Goal: Information Seeking & Learning: Learn about a topic

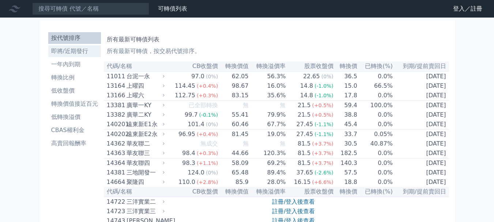
click at [62, 52] on li "即將/近期發行" at bounding box center [74, 51] width 53 height 9
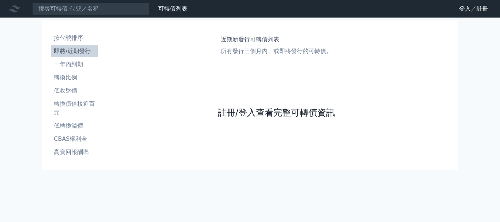
click at [293, 112] on link "註冊/登入查看完整可轉債資訊" at bounding box center [276, 113] width 117 height 12
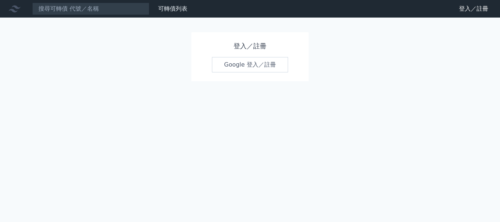
click at [258, 71] on link "Google 登入／註冊" at bounding box center [250, 64] width 76 height 15
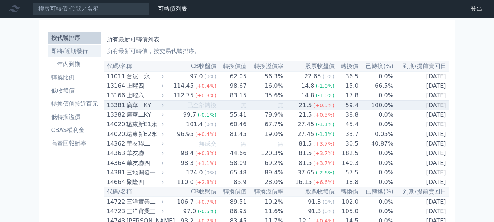
click at [86, 53] on li "即將/近期發行" at bounding box center [74, 51] width 53 height 9
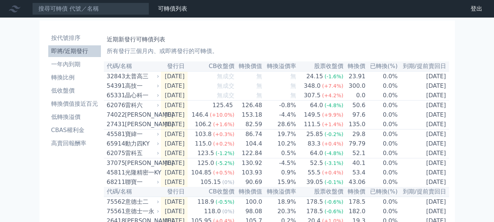
drag, startPoint x: 399, startPoint y: 53, endPoint x: 390, endPoint y: 40, distance: 15.8
click at [399, 53] on p "所有發行三個月內、或即將發行的可轉債。" at bounding box center [277, 51] width 340 height 9
